Goal: Transaction & Acquisition: Download file/media

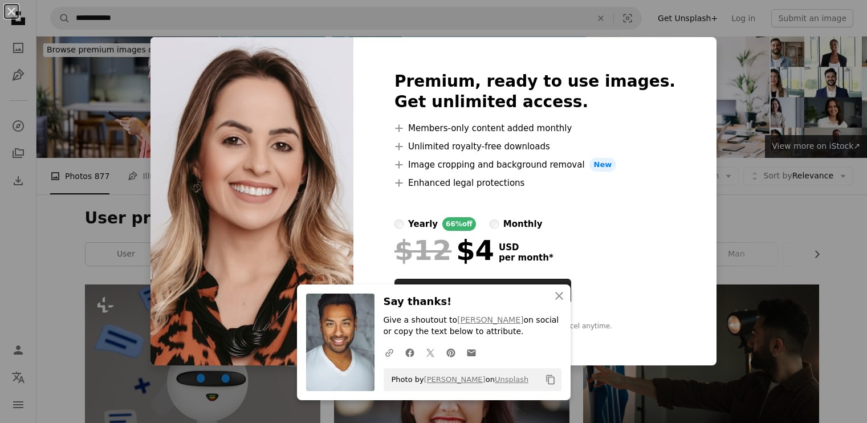
scroll to position [798, 0]
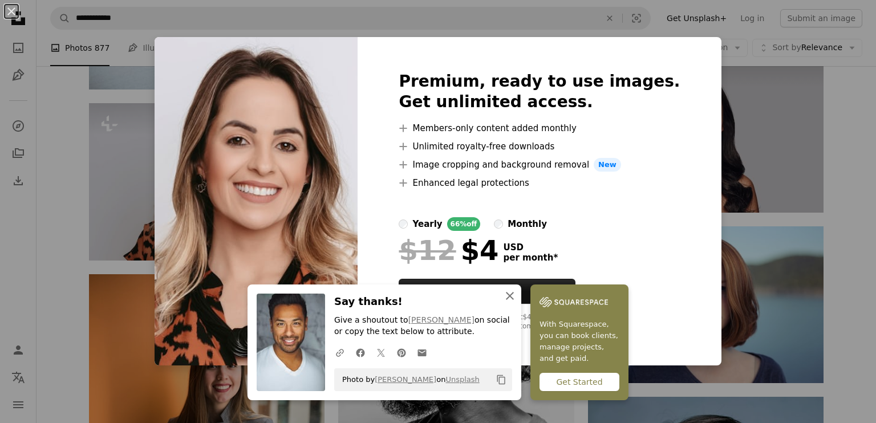
click at [506, 295] on icon "button" at bounding box center [510, 296] width 8 height 8
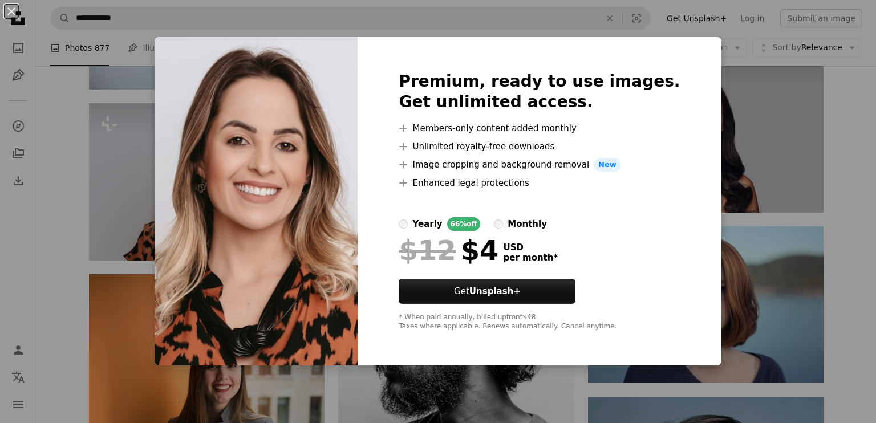
click at [65, 129] on div "An X shape Premium, ready to use images. Get unlimited access. A plus sign Memb…" at bounding box center [438, 211] width 876 height 423
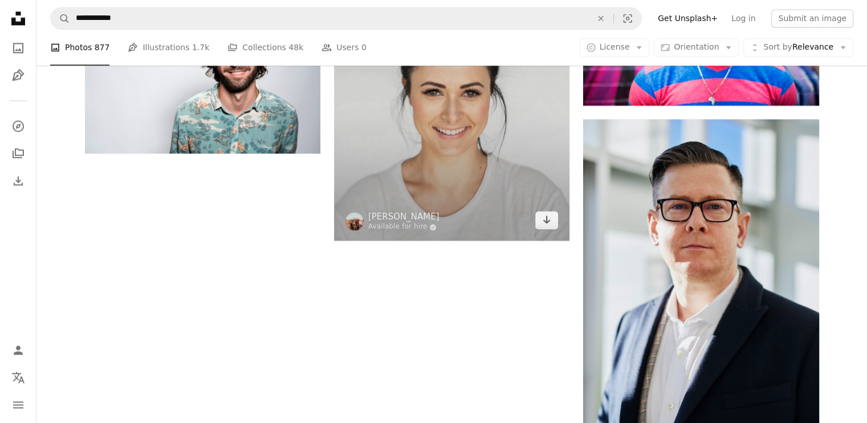
scroll to position [1995, 0]
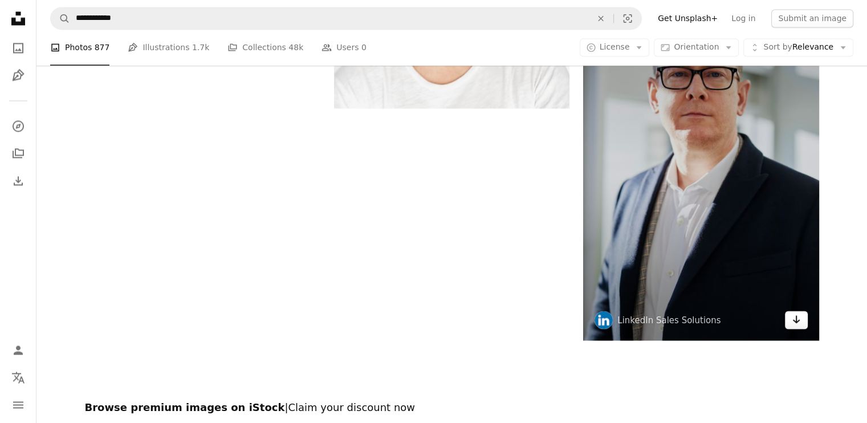
click at [798, 321] on icon "Arrow pointing down" at bounding box center [796, 319] width 9 height 14
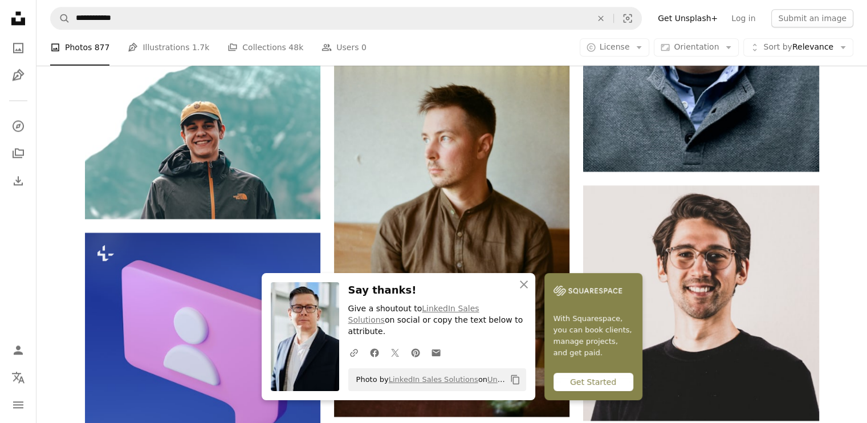
scroll to position [1311, 0]
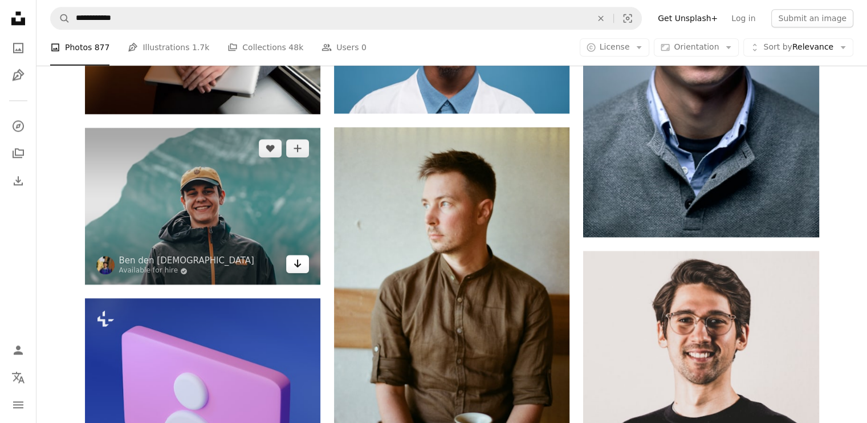
click at [301, 264] on icon "Arrow pointing down" at bounding box center [297, 263] width 9 height 14
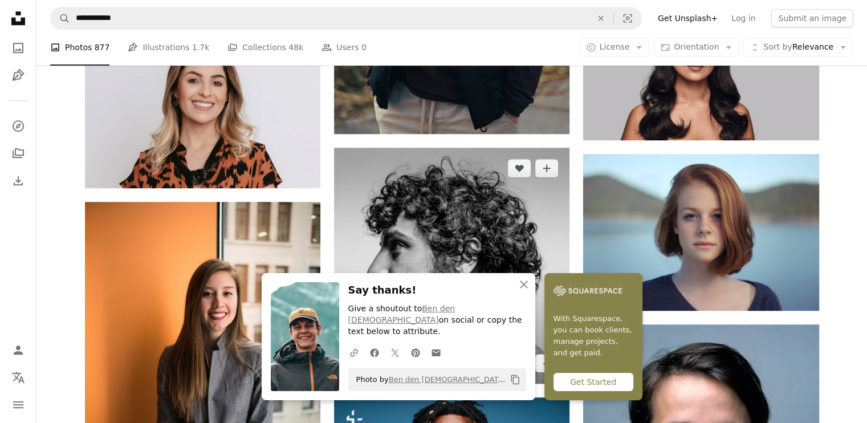
scroll to position [855, 0]
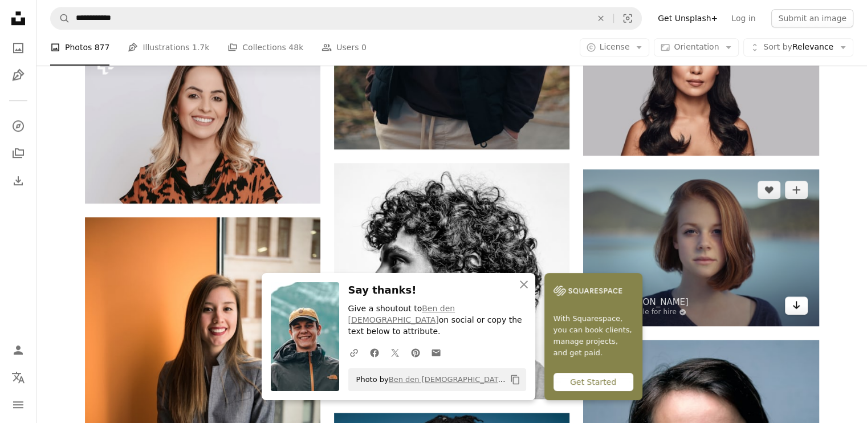
click at [801, 307] on link "Arrow pointing down" at bounding box center [796, 305] width 23 height 18
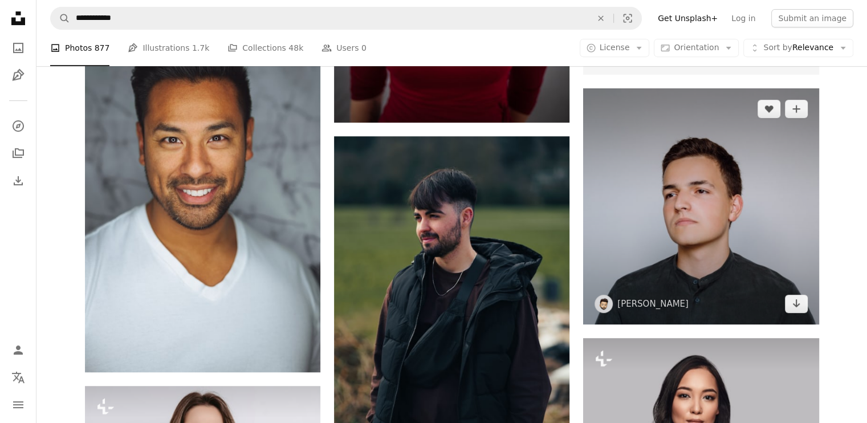
scroll to position [513, 0]
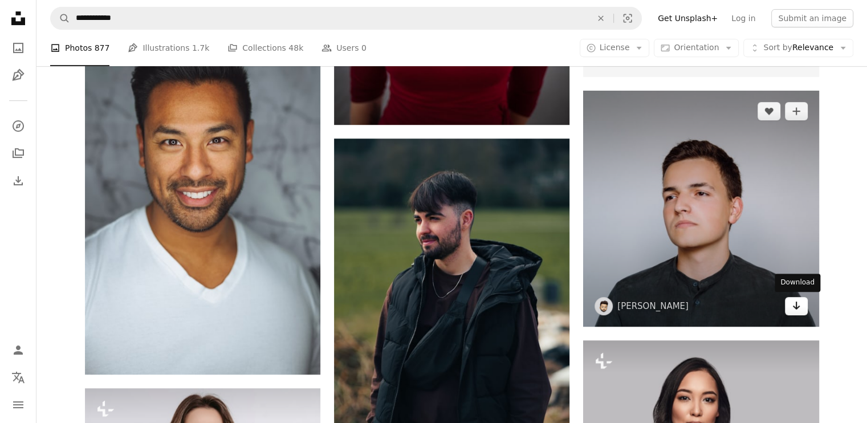
click at [793, 302] on icon "Arrow pointing down" at bounding box center [796, 306] width 9 height 14
